Goal: Task Accomplishment & Management: Use online tool/utility

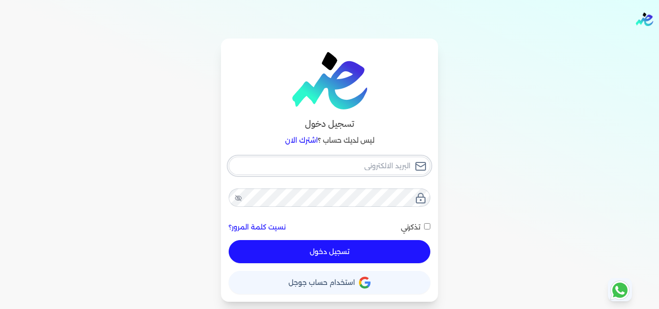
click at [382, 164] on input "email" at bounding box center [330, 166] width 202 height 18
type input "a"
checkbox input "false"
type input "ah"
checkbox input "false"
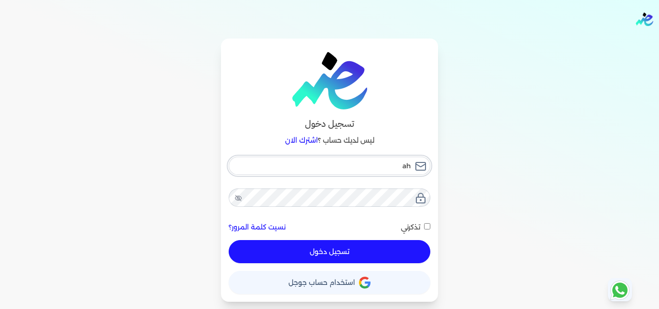
type input "ahm"
checkbox input "false"
type input "ahme"
checkbox input "false"
type input "[PERSON_NAME]"
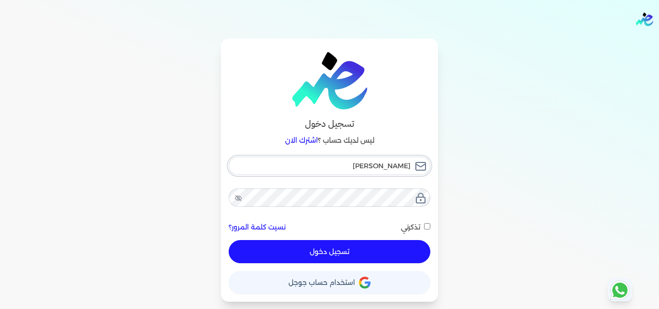
checkbox input "false"
type input "ahmeds"
checkbox input "false"
type input "ahmedso"
checkbox input "false"
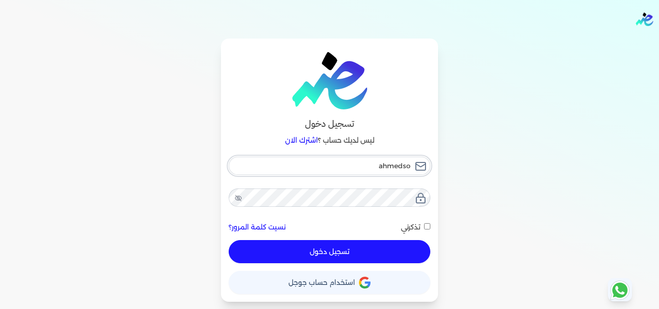
type input "ahmedsol"
checkbox input "false"
type input "ahmedsola"
checkbox input "false"
type input "ahmedsola2"
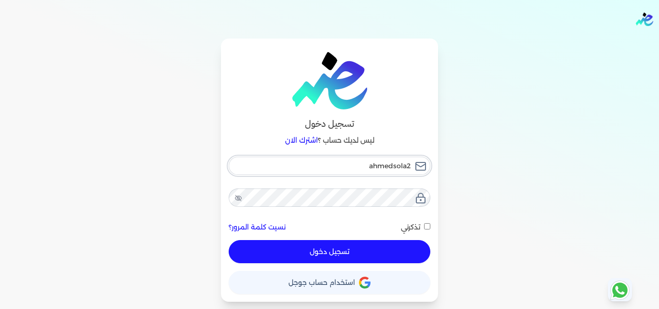
checkbox input "false"
type input "ahmedsola27"
checkbox input "false"
type input "ahmedsola27#"
checkbox input "false"
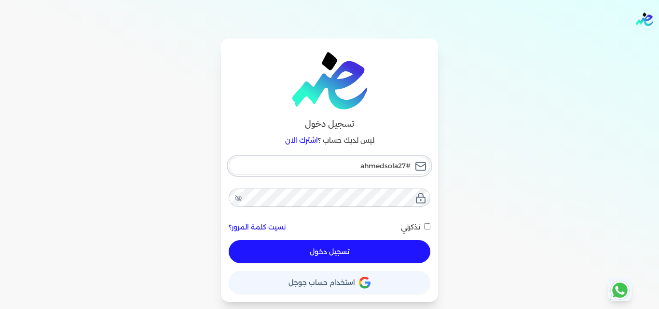
type input "ahmedsola27"
checkbox input "false"
type input "ahmedsola27@"
checkbox input "false"
type input "ahmedsola27@g"
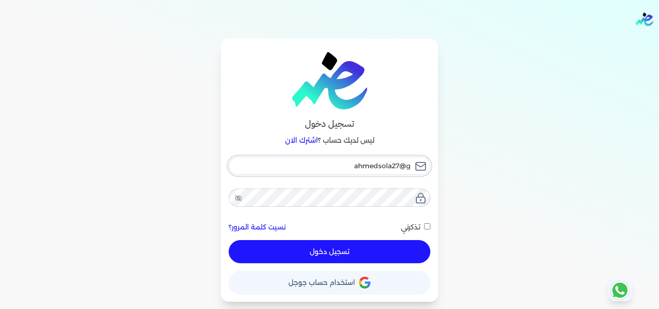
checkbox input "false"
type input "ahmedsola27@gm"
checkbox input "false"
type input "ahmedsola27@gma"
checkbox input "false"
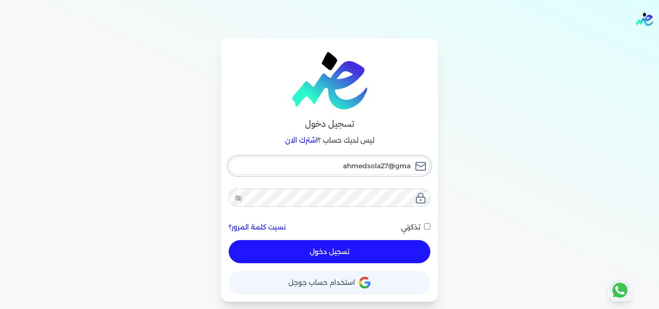
type input "ahmedsola27@gmai"
checkbox input "false"
type input "[EMAIL_ADDRESS]"
checkbox input "false"
type input "[EMAIL_ADDRESS]."
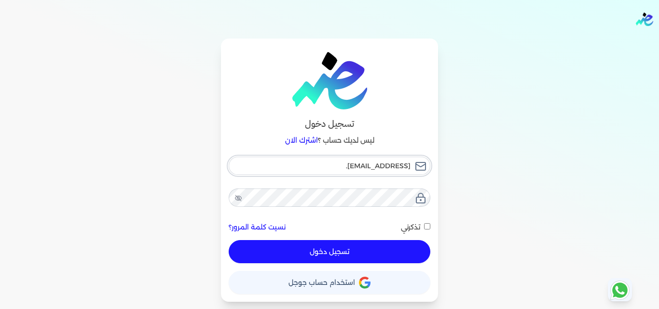
checkbox input "false"
type input "ahmedsola27@gmail.c"
checkbox input "false"
type input "[EMAIL_ADDRESS][DOMAIN_NAME]"
checkbox input "false"
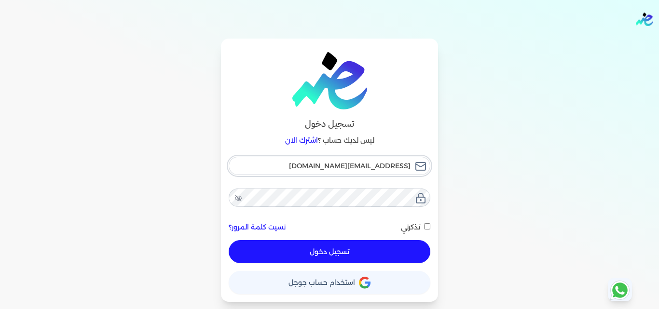
type input "[EMAIL_ADDRESS][DOMAIN_NAME]"
checkbox input "false"
type input "[EMAIL_ADDRESS][DOMAIN_NAME]"
click at [229, 240] on button "تسجيل دخول" at bounding box center [330, 251] width 202 height 23
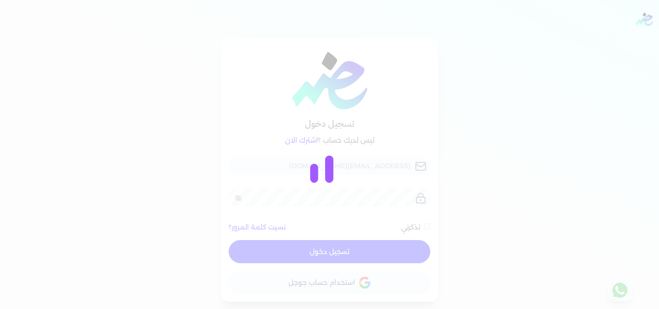
checkbox input "false"
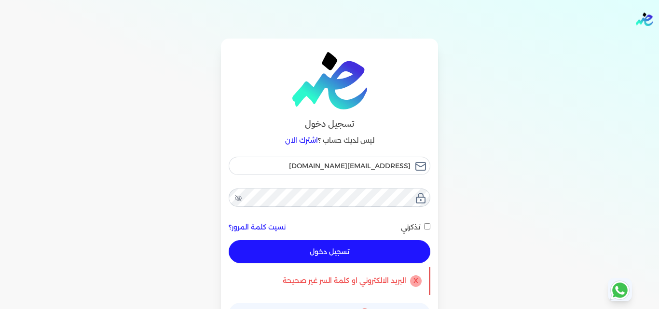
scroll to position [25, 0]
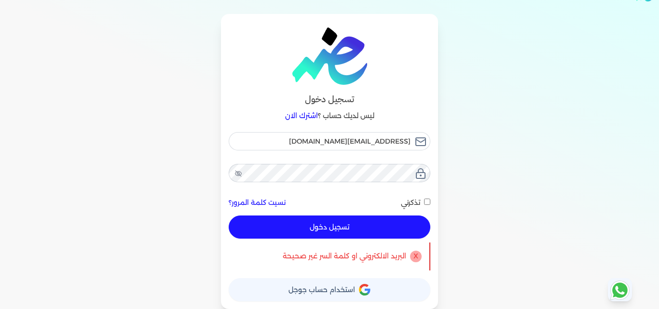
click at [351, 286] on span "استخدام حساب جوجل" at bounding box center [321, 289] width 67 height 7
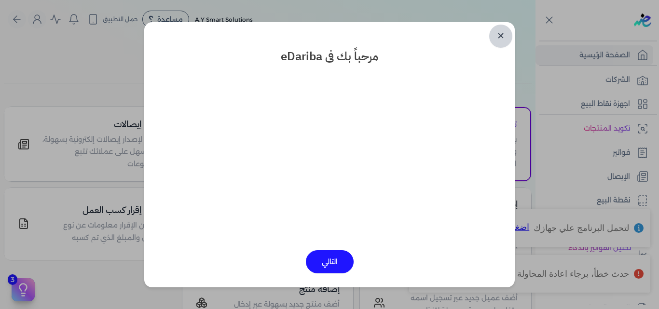
click at [498, 40] on link "✕" at bounding box center [500, 36] width 23 height 23
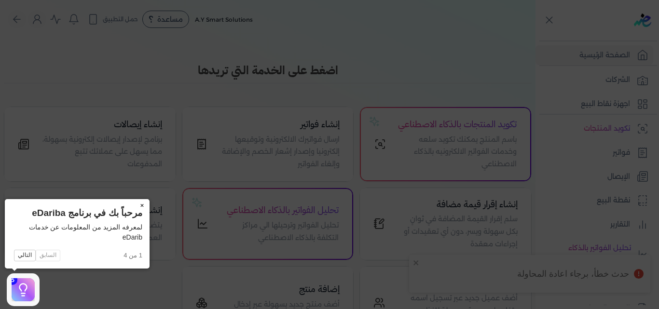
click at [143, 204] on button "×" at bounding box center [141, 206] width 15 height 14
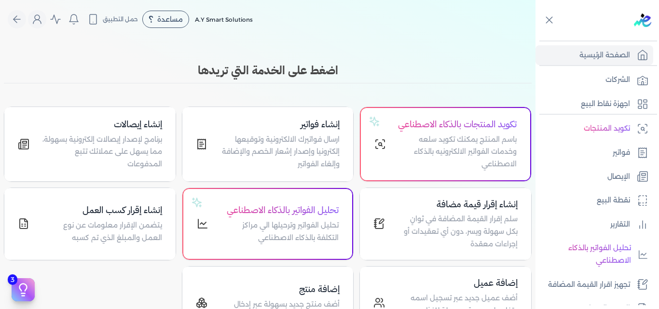
click at [403, 62] on h3 "اضغط على الخدمة التي تريدها" at bounding box center [268, 70] width 528 height 17
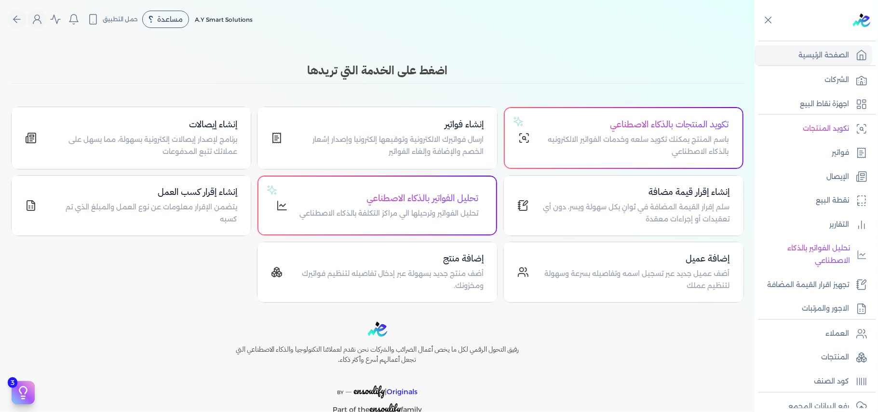
drag, startPoint x: 614, startPoint y: 0, endPoint x: 578, endPoint y: 80, distance: 87.0
click at [578, 80] on div "اضغط على الخدمة التي تريدها" at bounding box center [377, 73] width 733 height 22
click at [658, 77] on p "الشركات" at bounding box center [837, 80] width 25 height 13
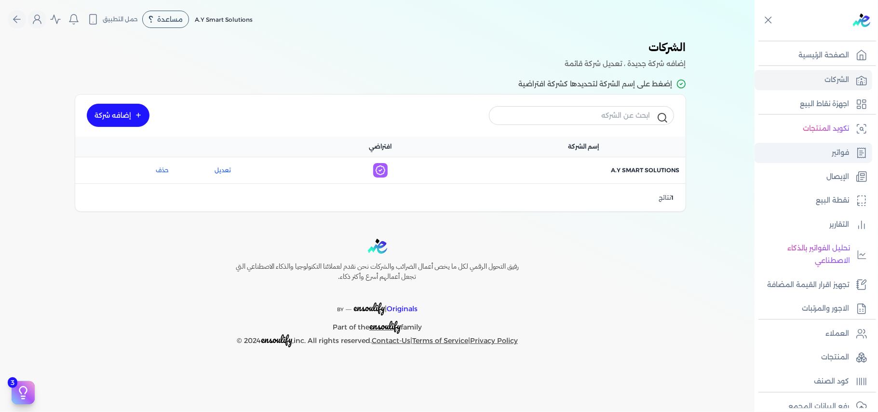
click at [658, 151] on link "فواتير" at bounding box center [814, 153] width 118 height 20
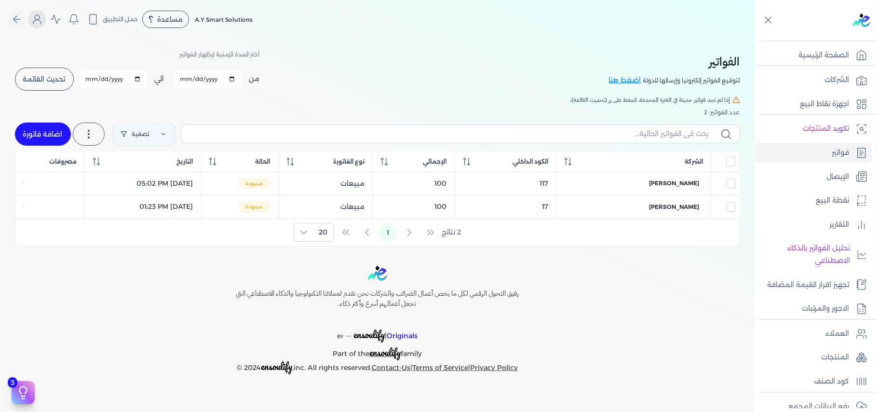
click at [37, 24] on icon "Global" at bounding box center [37, 20] width 12 height 12
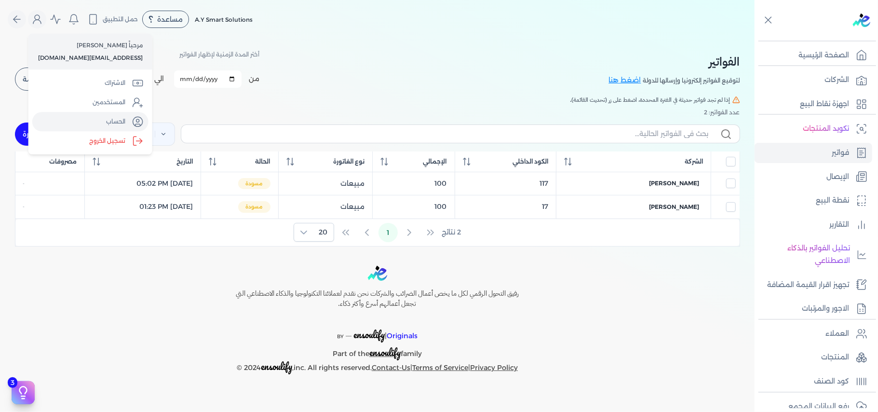
click at [116, 123] on link "الحساب" at bounding box center [90, 121] width 116 height 19
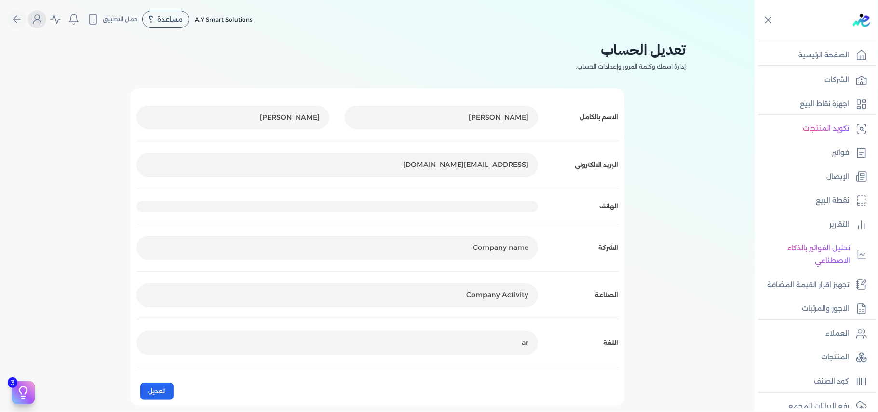
click at [41, 20] on icon "Global" at bounding box center [37, 20] width 12 height 12
click at [98, 141] on label "تسجيل الخروج" at bounding box center [94, 141] width 116 height 19
click at [658, 39] on input "Close" at bounding box center [755, 39] width 0 height 0
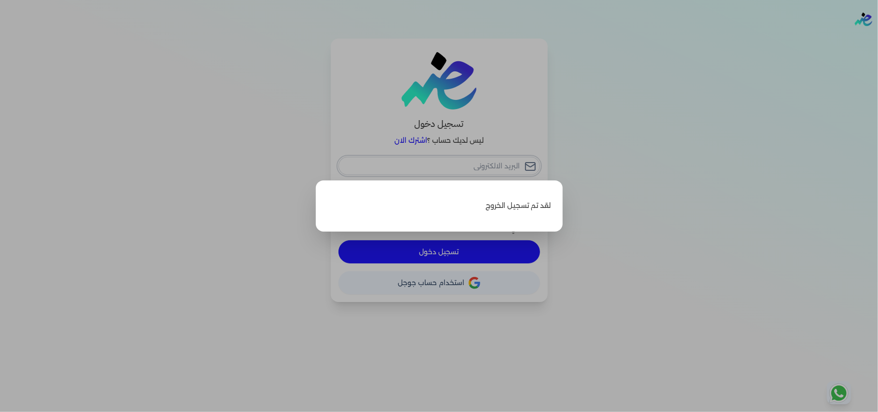
type input "[EMAIL_ADDRESS][DOMAIN_NAME]"
checkbox input "false"
click at [506, 85] on label "Close" at bounding box center [439, 206] width 878 height 412
click at [658, 39] on input "Close" at bounding box center [878, 39] width 0 height 0
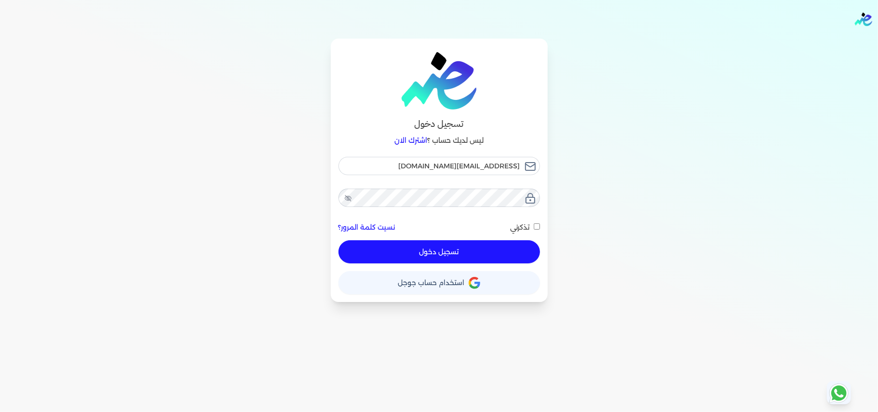
click at [383, 228] on link "نسيت كلمة المرور؟" at bounding box center [367, 227] width 57 height 10
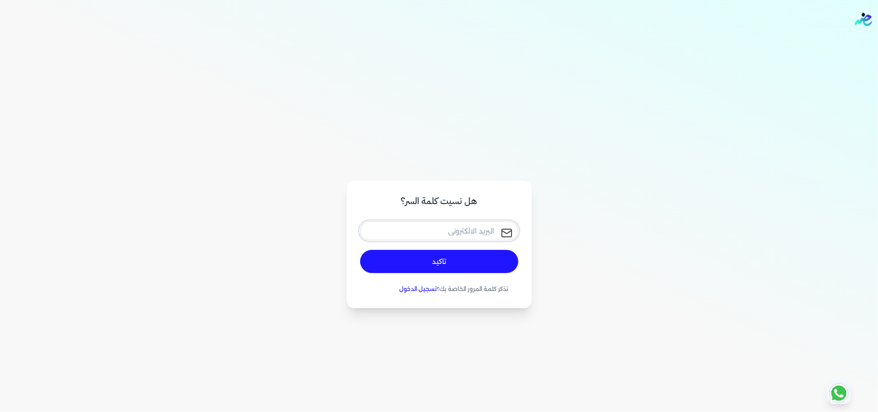
click at [456, 234] on input "email" at bounding box center [439, 230] width 158 height 18
type input "[EMAIL_ADDRESS][DOMAIN_NAME]"
click at [360, 250] on button "تاكيد" at bounding box center [439, 261] width 158 height 23
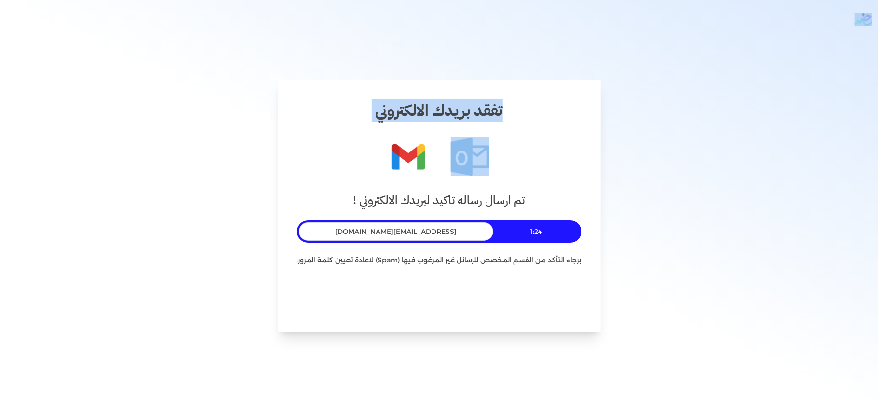
drag, startPoint x: 498, startPoint y: 170, endPoint x: 284, endPoint y: -56, distance: 311.5
click at [284, 0] on html "برجاء مراجعة صحة رقم التسجيل الضريبي : من هنا Dismiss ✕ ✕ استهلكت 100% من الباق…" at bounding box center [439, 206] width 878 height 412
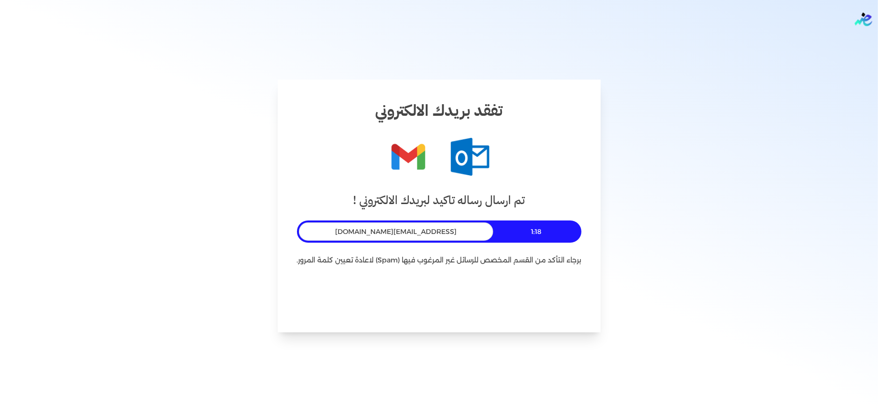
click at [448, 190] on div "تفقد بريدك الالكتروني تم ارسال رساله تاكيد لبريدك الالكتروني ! 1:18 ahmedsola27…" at bounding box center [439, 206] width 323 height 253
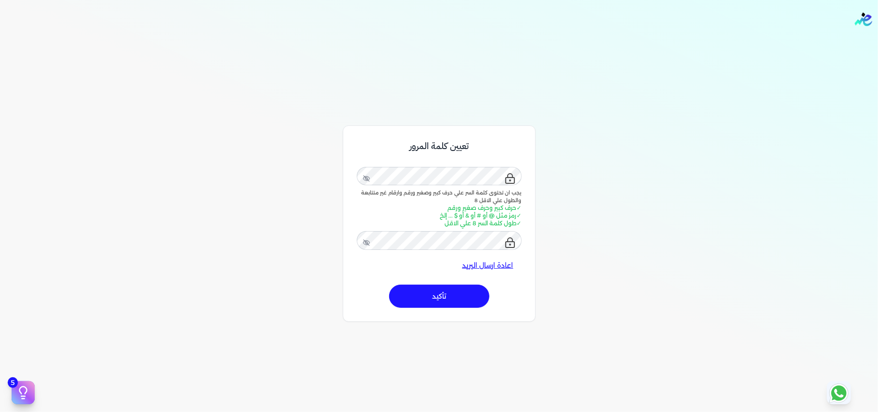
click at [468, 290] on button "تأكيد" at bounding box center [439, 296] width 100 height 23
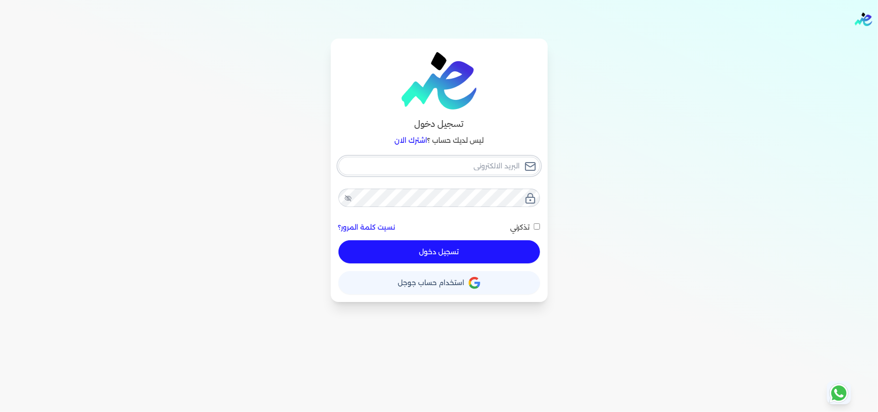
type input "[EMAIL_ADDRESS][DOMAIN_NAME]"
checkbox input "false"
click at [440, 168] on input "[EMAIL_ADDRESS][DOMAIN_NAME]" at bounding box center [440, 166] width 202 height 18
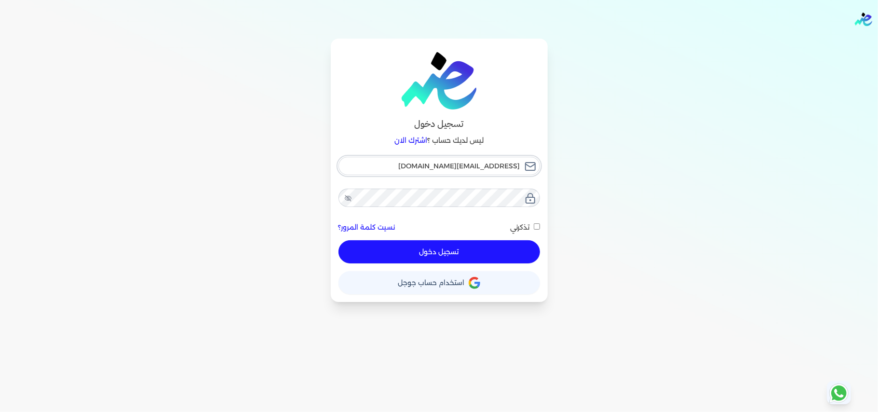
type input "a"
checkbox input "false"
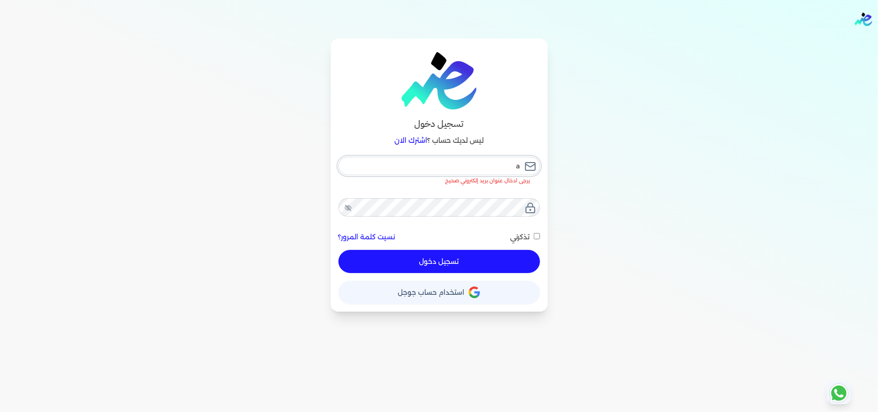
type input "ah"
checkbox input "false"
type input "ahm"
checkbox input "false"
type input "ahme"
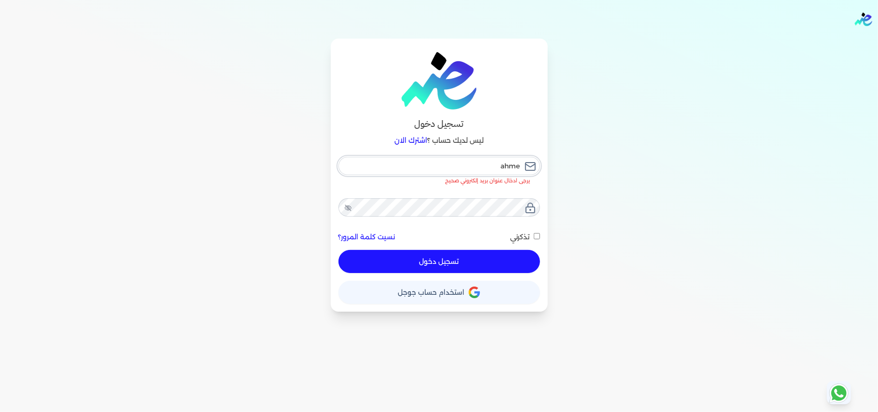
checkbox input "false"
type input "[PERSON_NAME]"
checkbox input "false"
type input "ahmeds"
checkbox input "false"
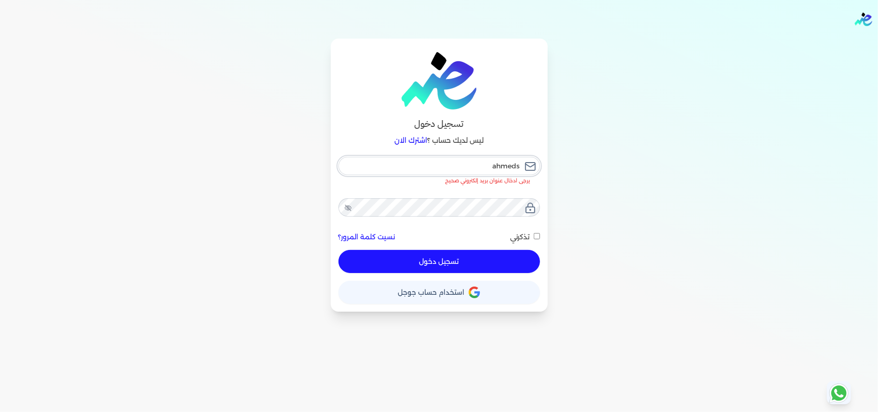
type input "ahmedso"
checkbox input "false"
type input "ahmedsol"
checkbox input "false"
type input "ahmedsola"
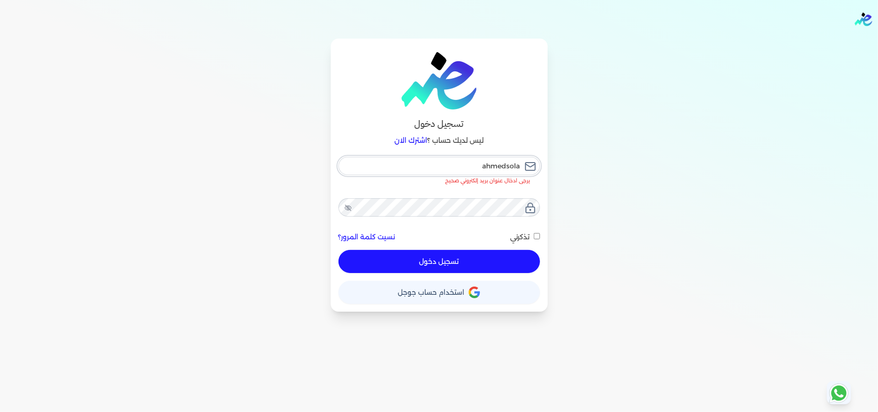
checkbox input "false"
type input "ahmedsola2"
checkbox input "false"
type input "ahmedsola27"
checkbox input "false"
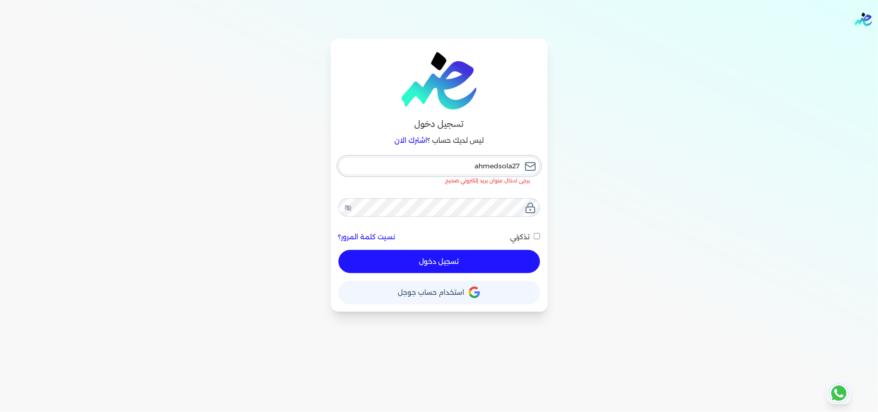
type input "ahmedsola27@"
checkbox input "false"
type input "ahmedsola27@g"
checkbox input "false"
type input "ahmedsola27@gm"
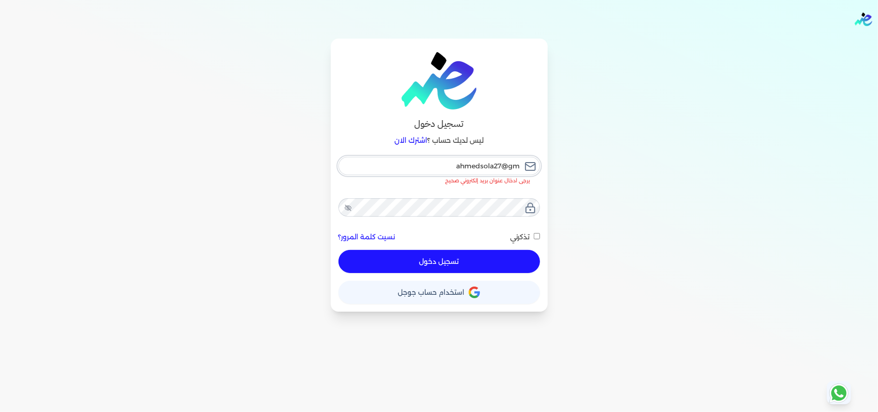
checkbox input "false"
type input "ahmedsola27@gma"
checkbox input "false"
type input "ahmedsola27@gmai"
checkbox input "false"
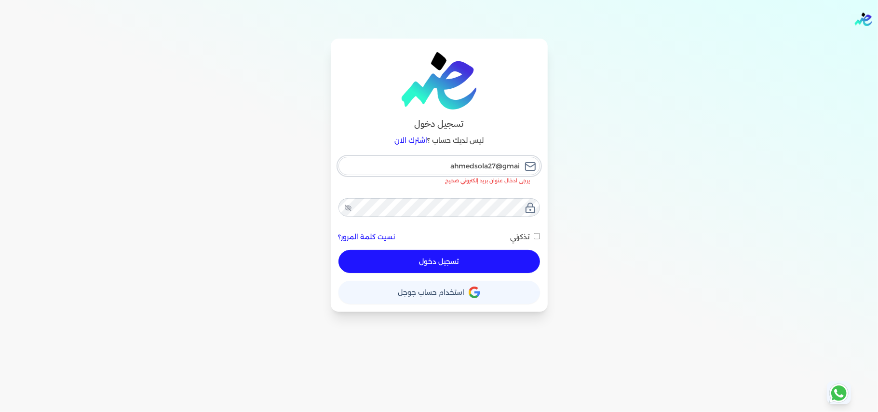
type input "[EMAIL_ADDRESS]"
checkbox input "false"
type input "[EMAIL_ADDRESS]."
checkbox input "false"
type input "ahmedsola27@gmail.c"
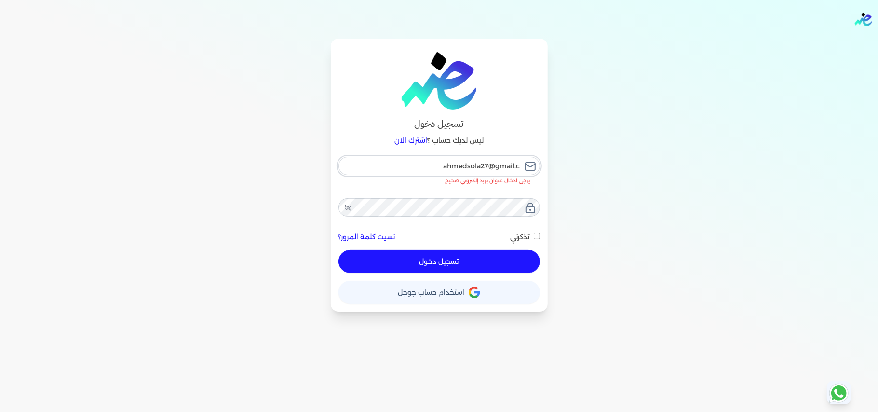
checkbox input "false"
type input "[EMAIL_ADDRESS][DOMAIN_NAME]"
checkbox input "false"
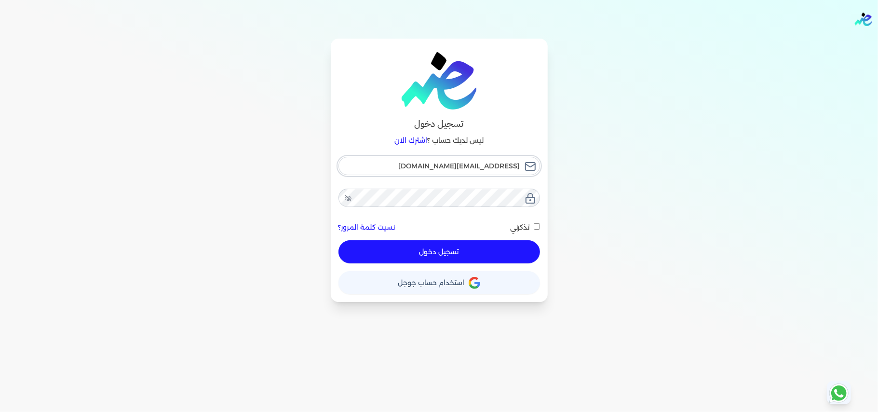
type input "[EMAIL_ADDRESS][DOMAIN_NAME]"
checkbox input "false"
type input "[EMAIL_ADDRESS][DOMAIN_NAME]"
click at [339, 240] on button "تسجيل دخول" at bounding box center [440, 251] width 202 height 23
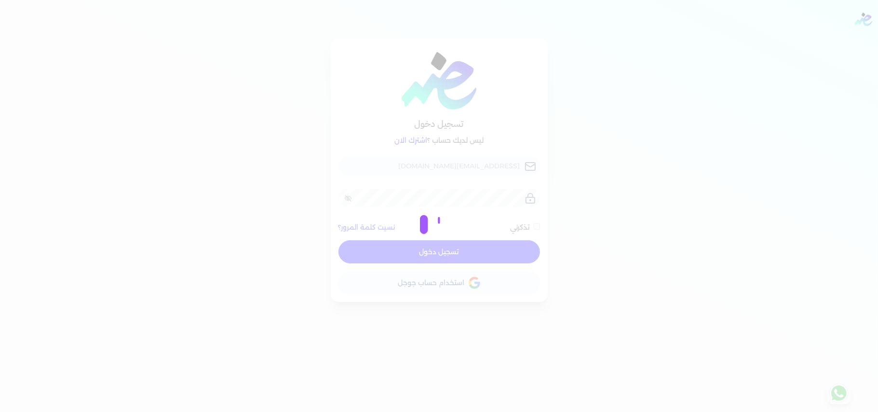
checkbox input "false"
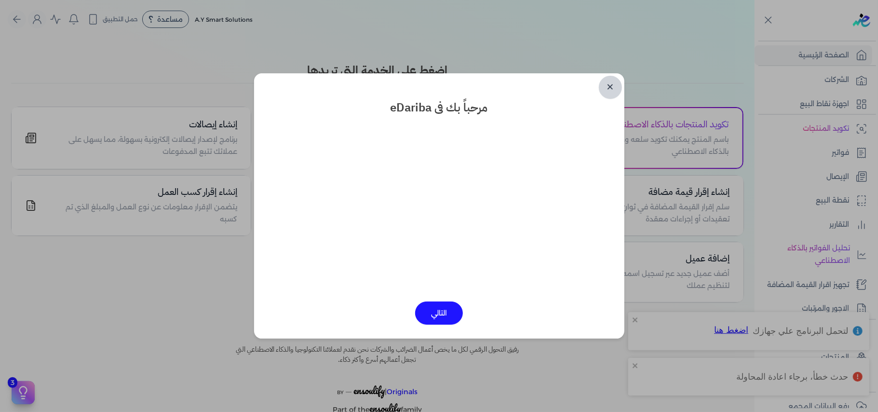
click at [612, 89] on link "✕" at bounding box center [610, 87] width 23 height 23
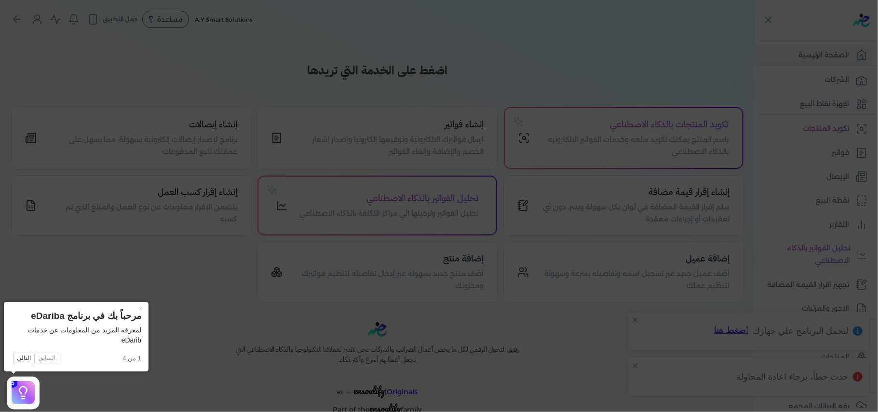
click at [604, 82] on icon at bounding box center [439, 206] width 878 height 412
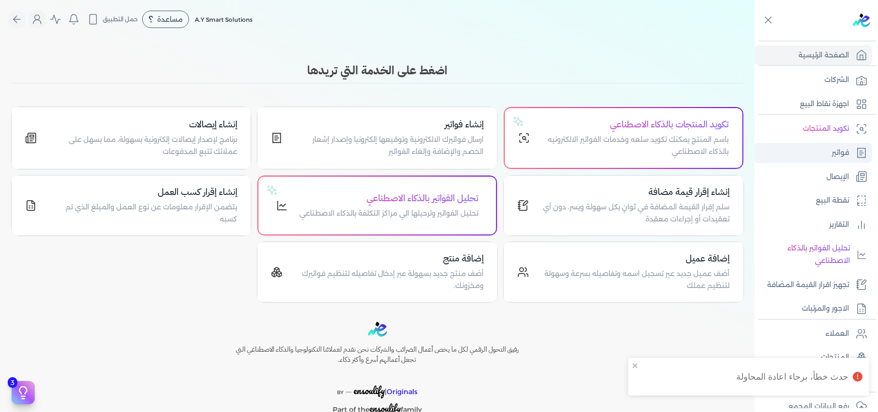
click at [853, 151] on link "فواتير" at bounding box center [814, 153] width 118 height 20
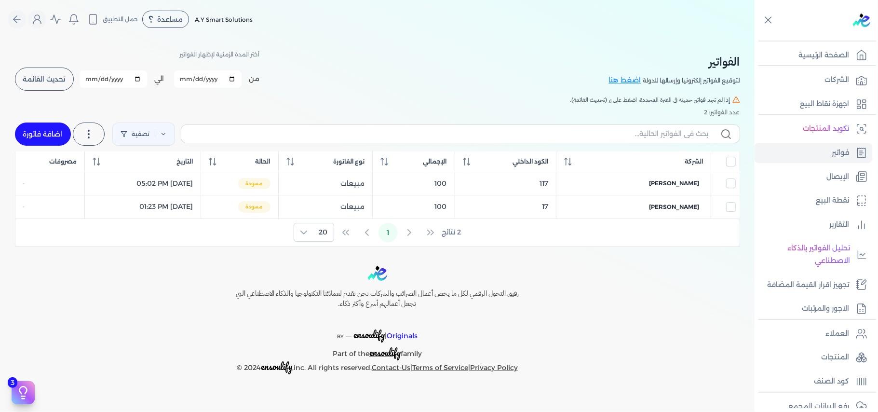
click at [715, 25] on div "A.Y Smart Solutions مساعدة خدمة العملاء دليل المستخدم حمل التطبيق لا يوجد اشعار…" at bounding box center [381, 19] width 747 height 18
click at [838, 286] on p "تجهيز اقرار القيمة المضافة" at bounding box center [808, 285] width 82 height 13
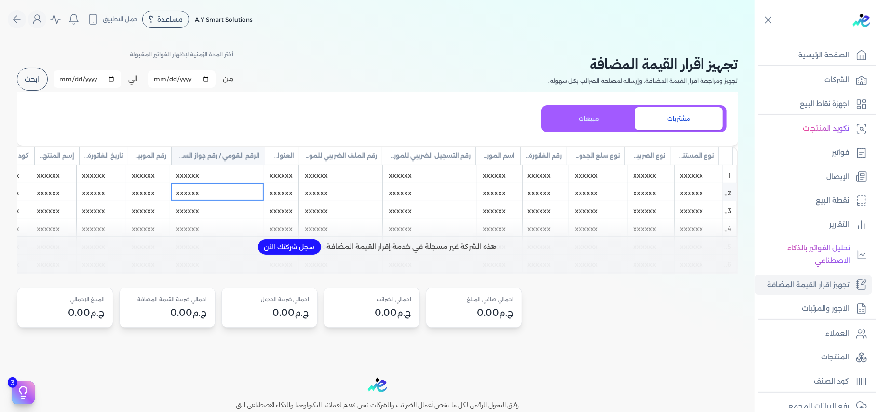
click at [255, 184] on div "xxxxxx" at bounding box center [217, 191] width 93 height 17
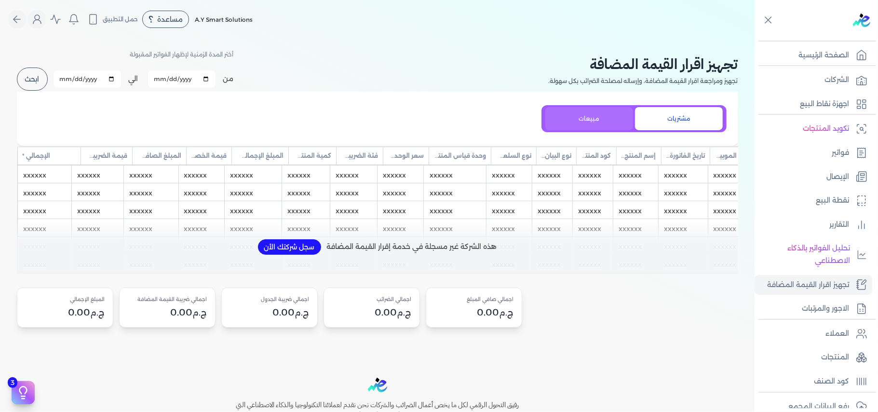
click at [592, 117] on button "مبيعات" at bounding box center [589, 118] width 88 height 23
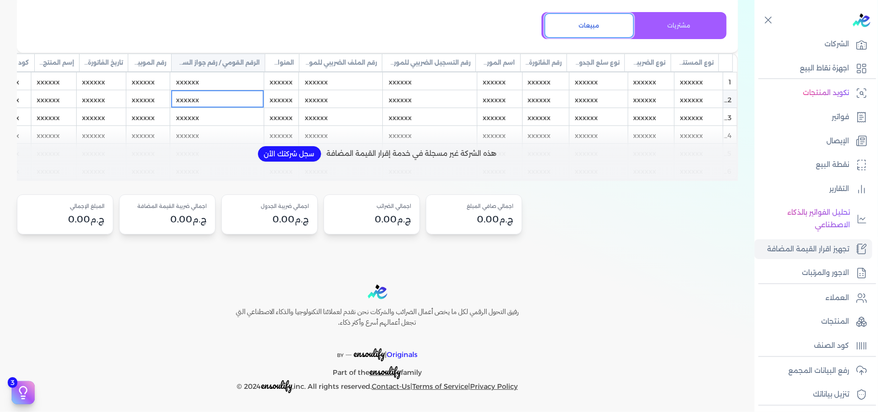
scroll to position [0, 0]
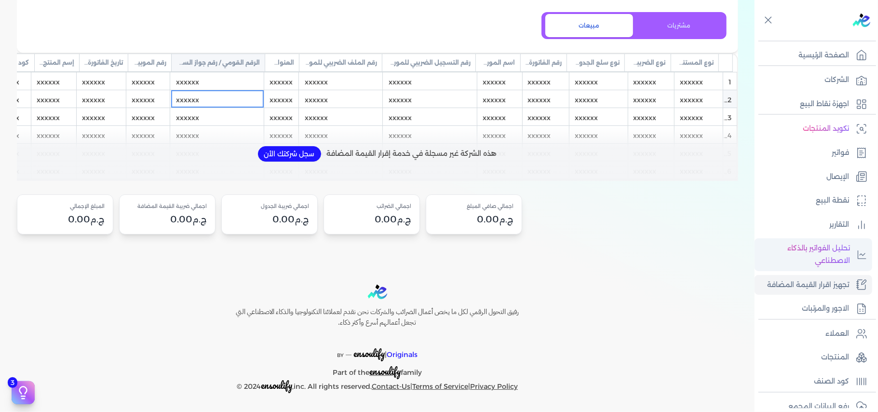
click at [836, 256] on p "تحليل الفواتير بالذكاء الاصطناعي" at bounding box center [805, 254] width 91 height 25
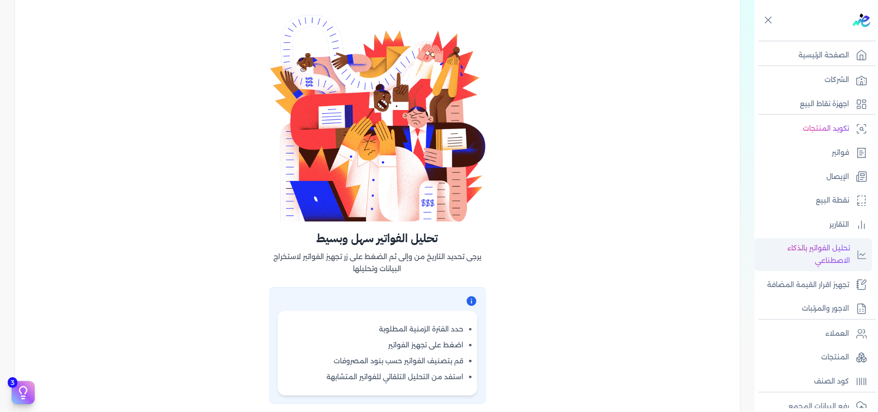
scroll to position [103, 0]
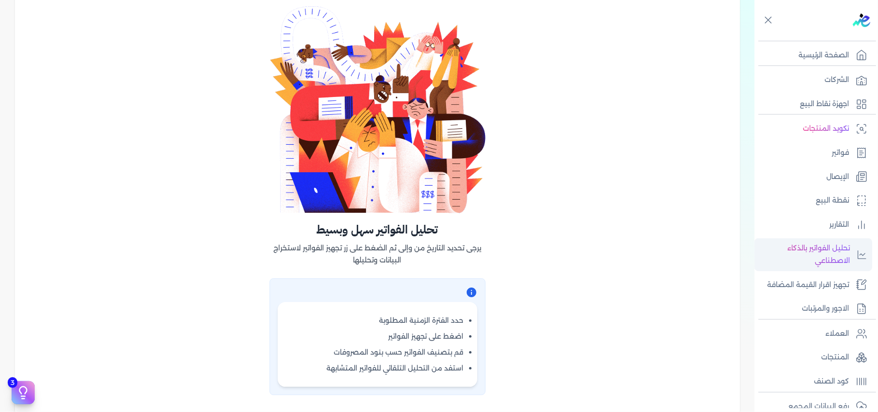
click at [836, 256] on p "تحليل الفواتير بالذكاء الاصطناعي" at bounding box center [805, 254] width 91 height 25
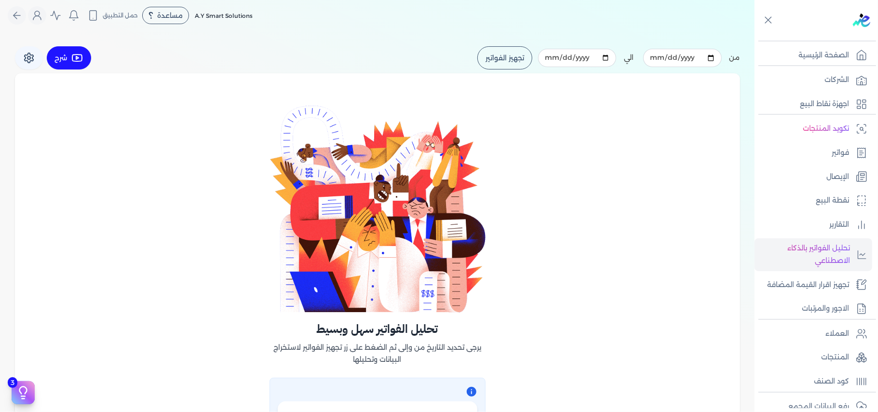
scroll to position [0, 0]
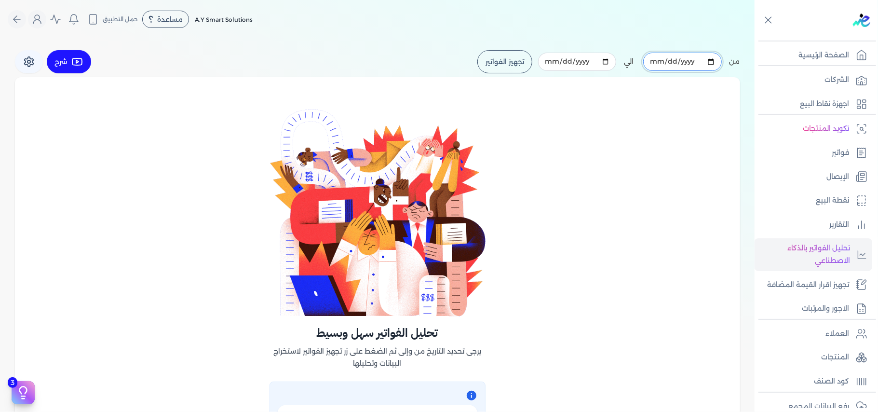
click at [683, 58] on input "[DATE]" at bounding box center [682, 62] width 78 height 18
type input "[DATE]"
click at [520, 54] on button "تجهيز الفواتير" at bounding box center [504, 61] width 55 height 23
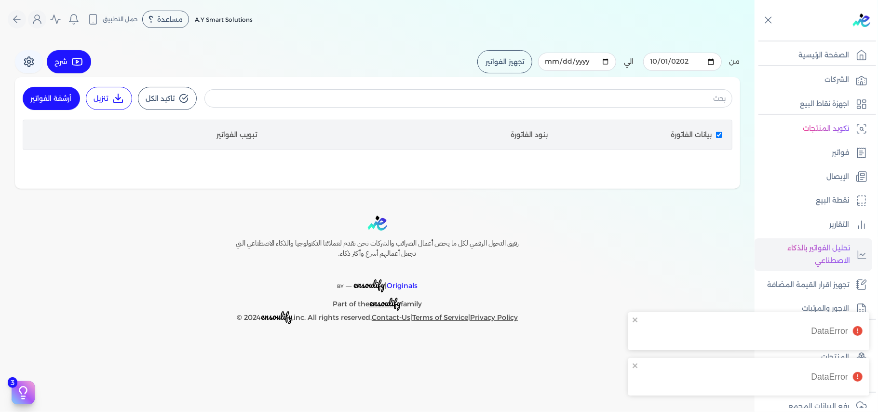
checkbox input "false"
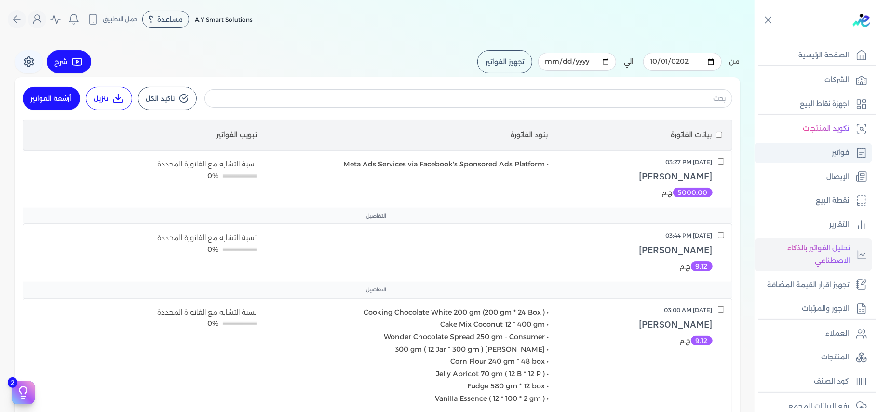
click at [825, 150] on link "فواتير" at bounding box center [814, 153] width 118 height 20
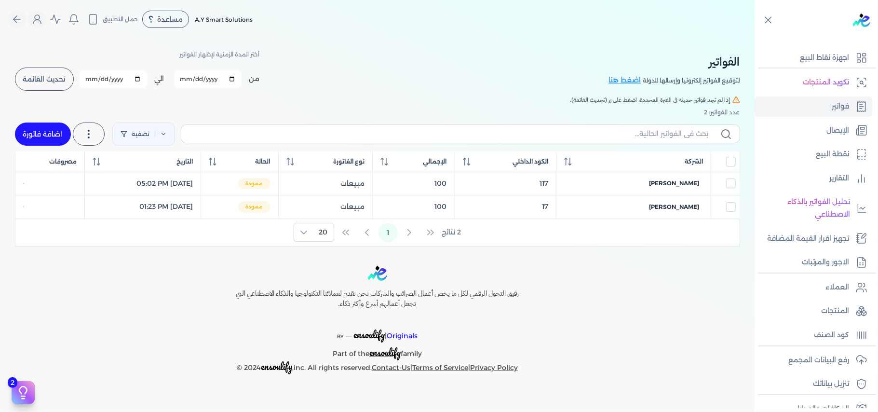
scroll to position [77, 0]
